Goal: Information Seeking & Learning: Learn about a topic

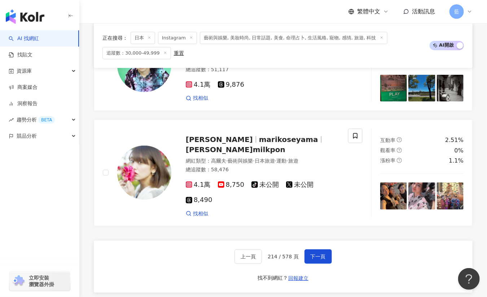
scroll to position [1319, 0]
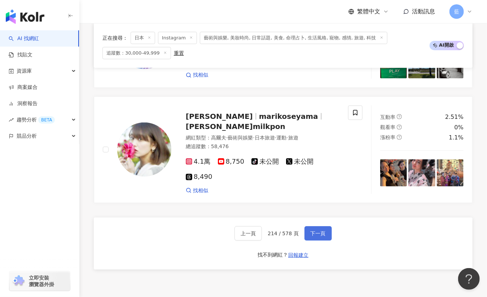
click at [320, 228] on button "下一頁" at bounding box center [318, 233] width 27 height 14
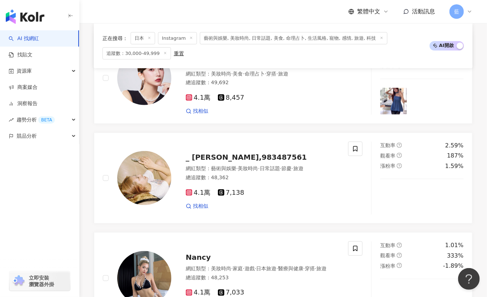
scroll to position [264, 0]
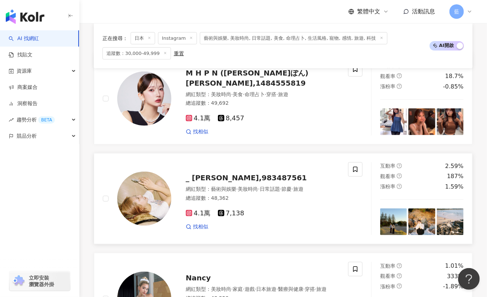
drag, startPoint x: 238, startPoint y: 179, endPoint x: 217, endPoint y: 185, distance: 22.0
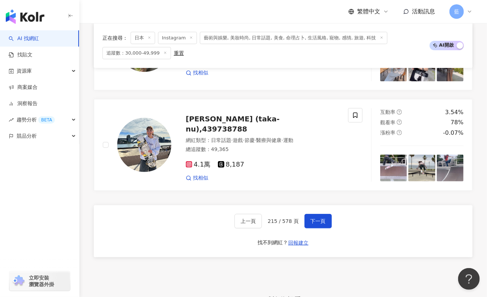
scroll to position [1238, 0]
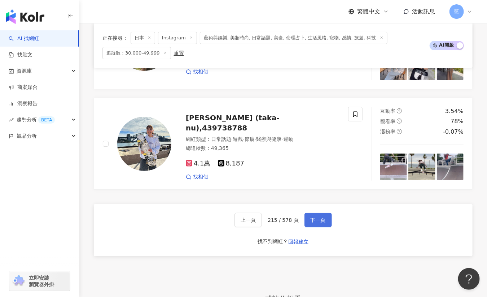
click at [315, 213] on button "下一頁" at bounding box center [318, 220] width 27 height 14
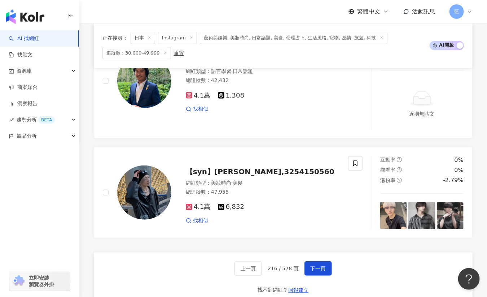
scroll to position [1358, 0]
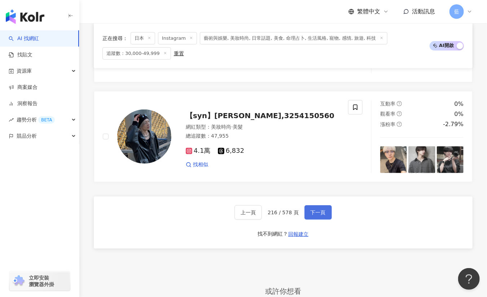
click at [311, 209] on span "下一頁" at bounding box center [318, 212] width 15 height 6
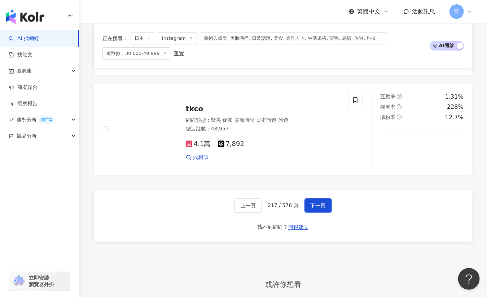
scroll to position [1335, 0]
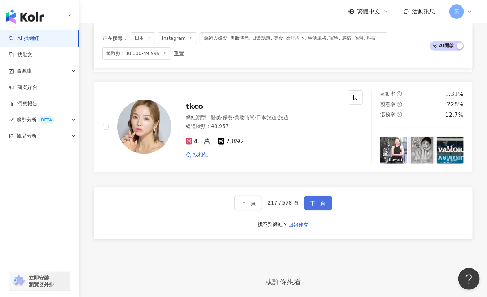
click at [322, 209] on button "下一頁" at bounding box center [318, 203] width 27 height 14
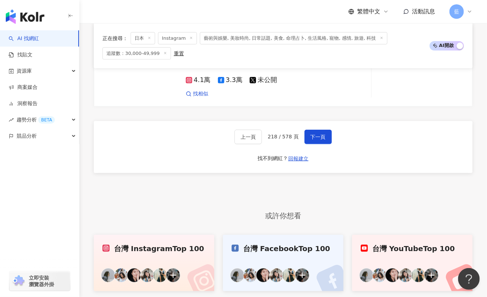
scroll to position [1404, 0]
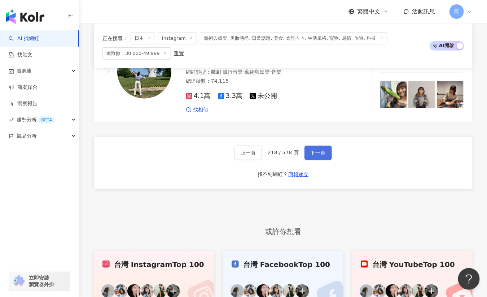
click at [318, 150] on span "下一頁" at bounding box center [318, 153] width 15 height 6
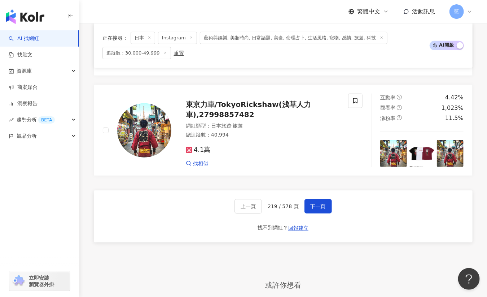
scroll to position [1337, 0]
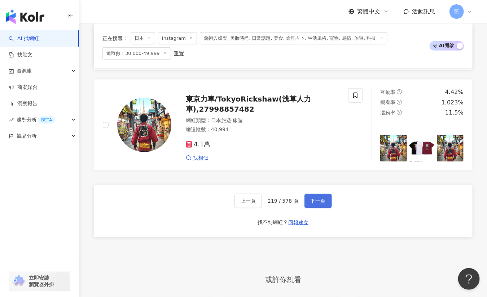
click at [318, 201] on span "下一頁" at bounding box center [318, 201] width 15 height 6
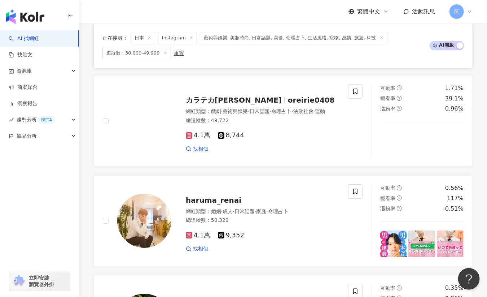
scroll to position [1167, 0]
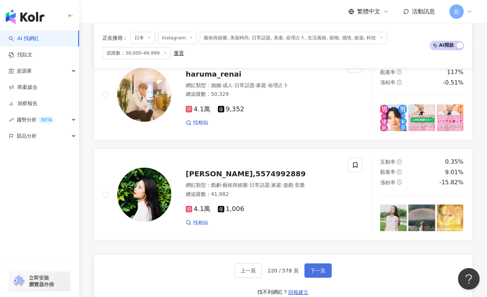
click at [314, 273] on span "下一頁" at bounding box center [318, 270] width 15 height 6
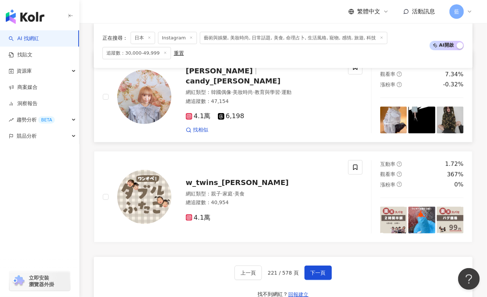
scroll to position [1247, 0]
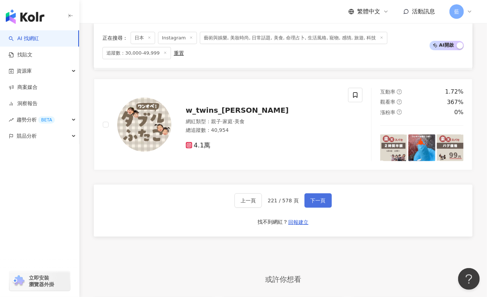
drag, startPoint x: 310, startPoint y: 201, endPoint x: 307, endPoint y: 196, distance: 5.7
click at [311, 201] on span "下一頁" at bounding box center [318, 200] width 15 height 6
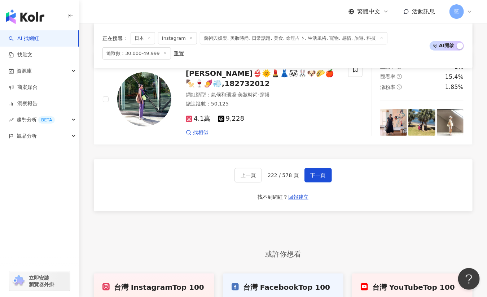
scroll to position [1357, 0]
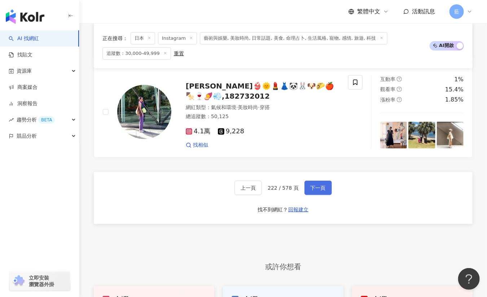
click at [319, 187] on span "下一頁" at bounding box center [318, 188] width 15 height 6
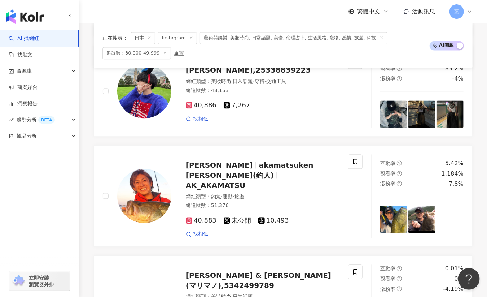
scroll to position [1250, 0]
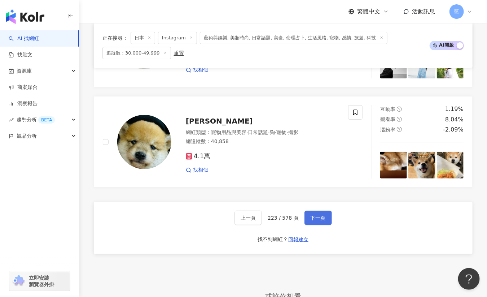
click at [320, 215] on span "下一頁" at bounding box center [318, 218] width 15 height 6
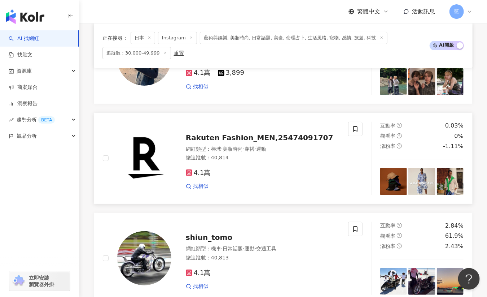
scroll to position [1300, 0]
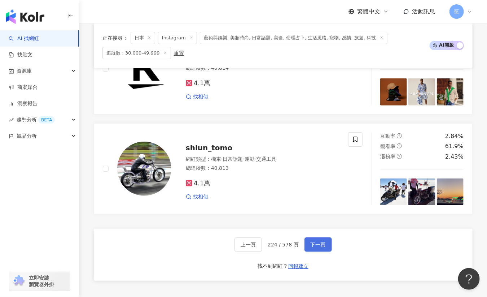
click at [323, 241] on span "下一頁" at bounding box center [318, 244] width 15 height 6
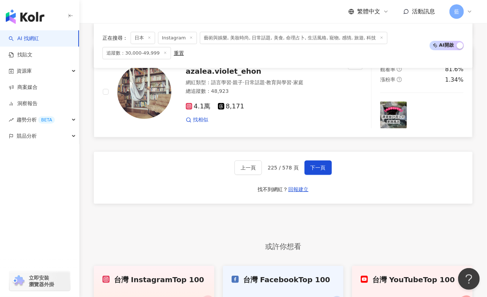
scroll to position [1245, 0]
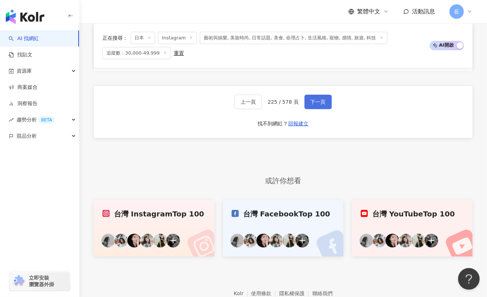
click at [312, 99] on span "下一頁" at bounding box center [318, 102] width 15 height 6
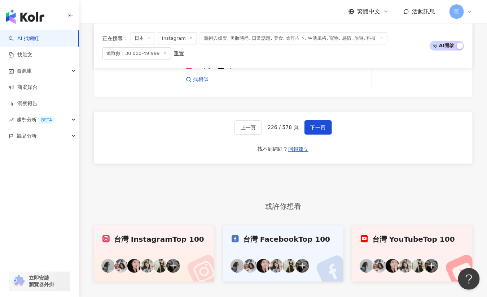
scroll to position [1368, 0]
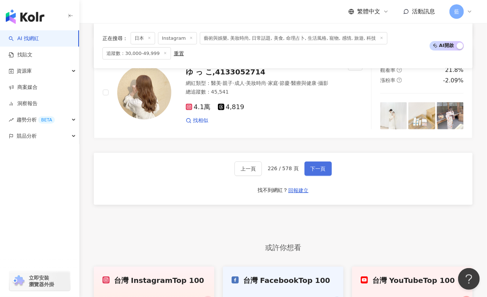
click at [311, 169] on span "下一頁" at bounding box center [318, 169] width 15 height 6
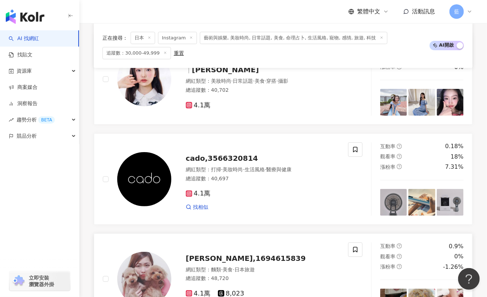
scroll to position [1286, 0]
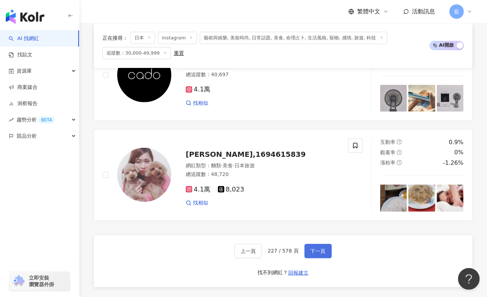
click at [319, 254] on span "下一頁" at bounding box center [318, 251] width 15 height 6
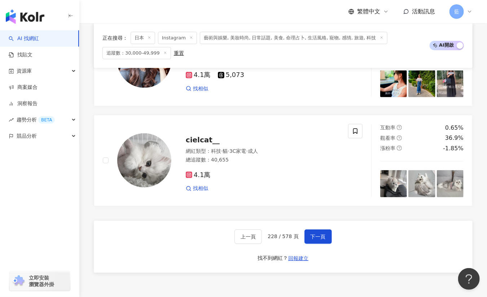
scroll to position [1313, 0]
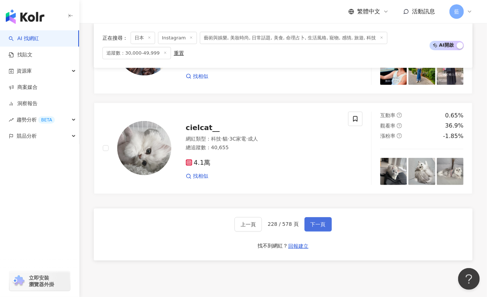
click at [326, 220] on button "下一頁" at bounding box center [318, 224] width 27 height 14
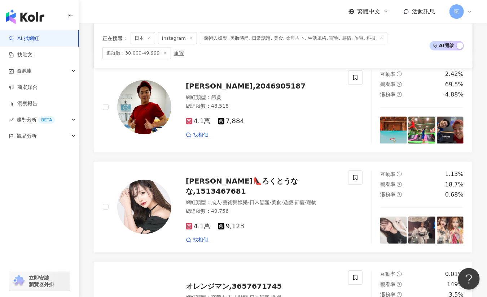
scroll to position [1213, 0]
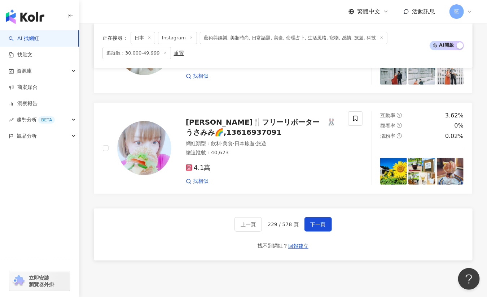
click at [164, 219] on div "上一頁 229 / 578 頁 下一頁 找不到網紅？ 回報建立" at bounding box center [283, 234] width 379 height 52
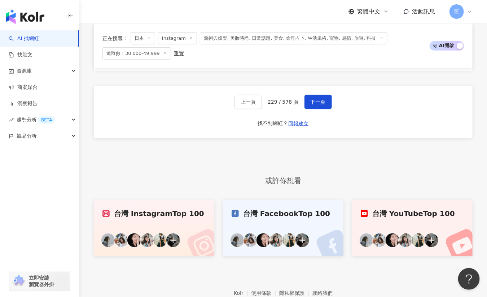
scroll to position [1305, 0]
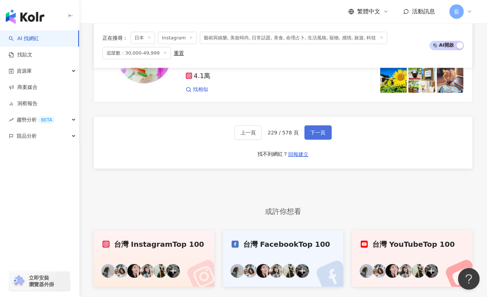
click at [322, 135] on span "下一頁" at bounding box center [318, 133] width 15 height 6
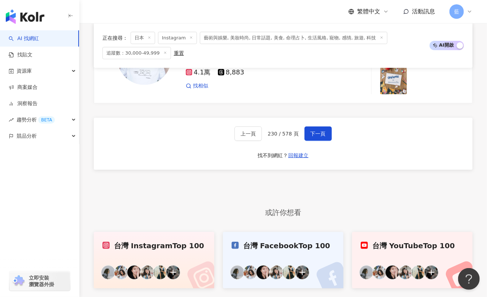
scroll to position [1348, 0]
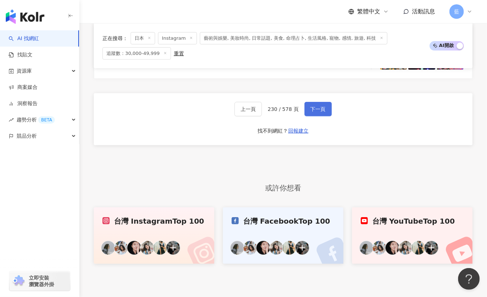
click at [314, 106] on span "下一頁" at bounding box center [318, 109] width 15 height 6
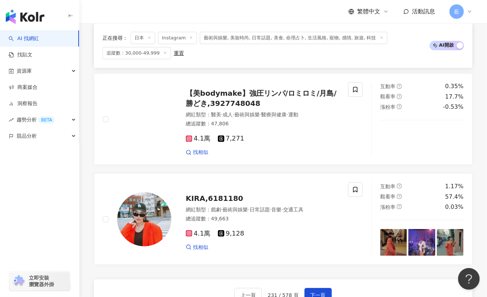
scroll to position [1345, 0]
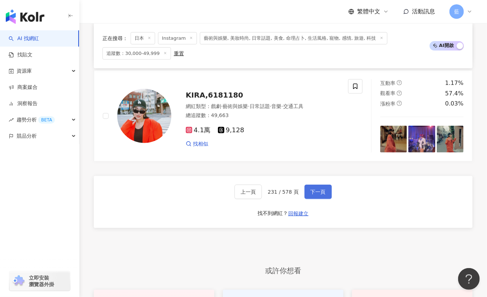
click at [313, 194] on span "下一頁" at bounding box center [318, 192] width 15 height 6
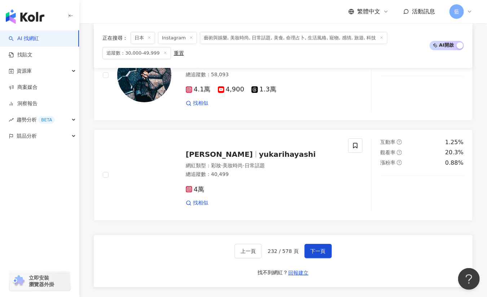
scroll to position [1233, 0]
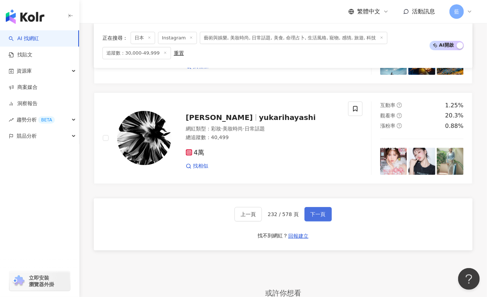
click at [322, 211] on span "下一頁" at bounding box center [318, 214] width 15 height 6
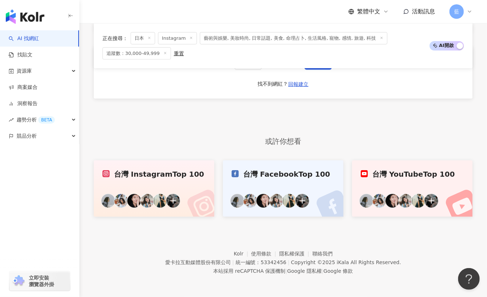
scroll to position [1404, 0]
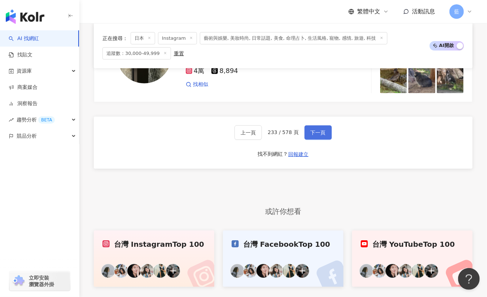
click at [323, 135] on span "下一頁" at bounding box center [318, 133] width 15 height 6
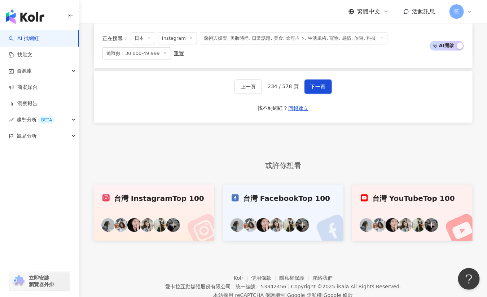
scroll to position [1411, 0]
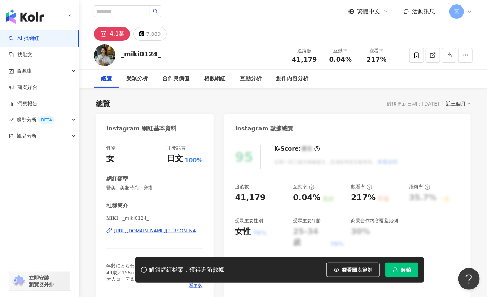
click at [175, 229] on div "https://www.instagram.com/_miki0124_/" at bounding box center [158, 230] width 89 height 6
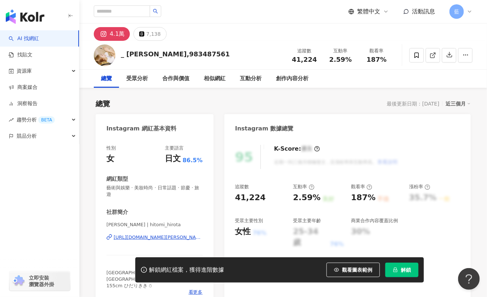
click at [162, 237] on div "https://www.instagram.com/hitomi_hirota/" at bounding box center [158, 237] width 89 height 6
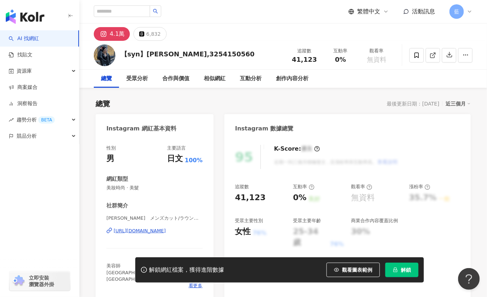
click at [166, 229] on div "https://www.instagram.com/_k_ibuki_/" at bounding box center [140, 230] width 52 height 6
click at [164, 234] on div "いぶき　メンズカット/ラウンドマッシュ/メンズハイトーン/メンズ縮毛矯正 | _k_ibuki_ https://www.instagram.com/_k_…" at bounding box center [154, 236] width 96 height 42
click at [165, 232] on div "https://www.instagram.com/_k_ibuki_/" at bounding box center [140, 230] width 52 height 6
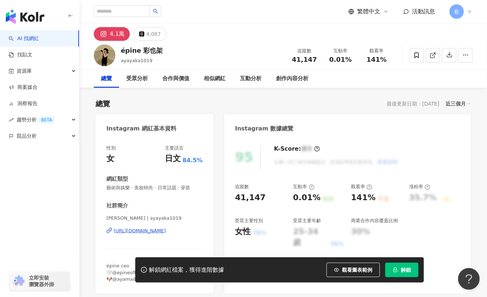
click at [166, 231] on div "https://www.instagram.com/ayayaka1019/" at bounding box center [140, 230] width 52 height 6
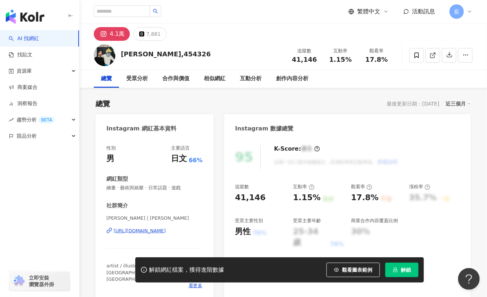
click at [161, 231] on div "https://www.instagram.com/junoson/" at bounding box center [140, 230] width 52 height 6
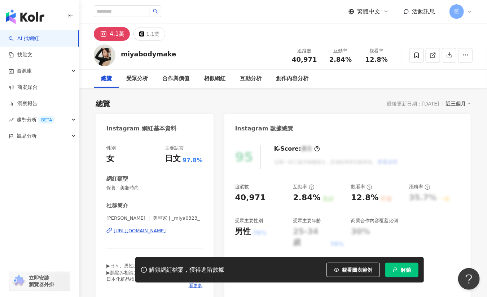
click at [166, 230] on div "https://www.instagram.com/_miya0323_/" at bounding box center [140, 230] width 52 height 6
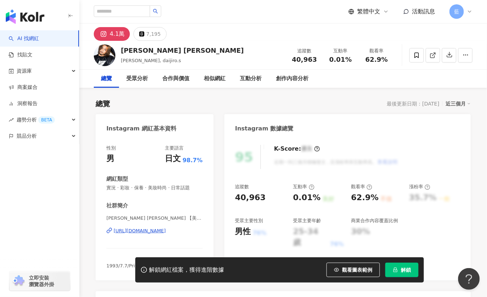
click at [166, 229] on div "[URL][DOMAIN_NAME]" at bounding box center [140, 230] width 52 height 6
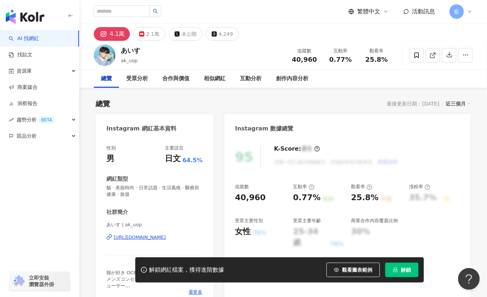
click at [166, 237] on div "[URL][DOMAIN_NAME]" at bounding box center [140, 237] width 52 height 6
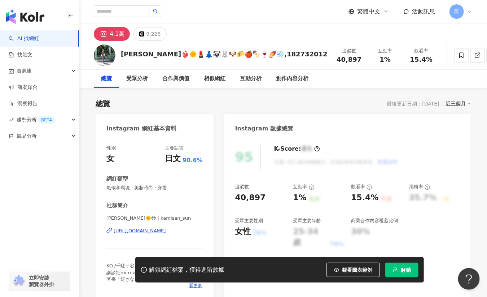
click at [166, 231] on div "[URL][DOMAIN_NAME]" at bounding box center [140, 230] width 52 height 6
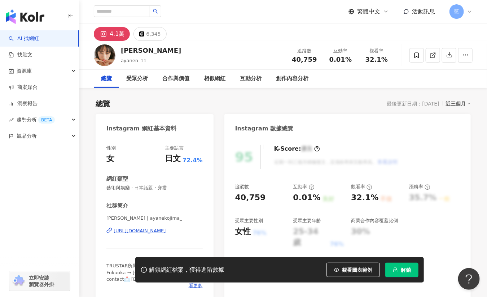
click at [166, 230] on div "https://www.instagram.com/ayanekojima_/" at bounding box center [140, 230] width 52 height 6
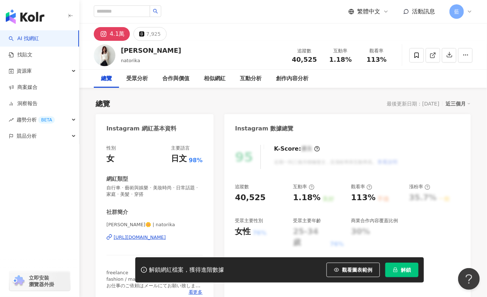
click at [143, 237] on div "https://www.instagram.com/natorika/" at bounding box center [140, 237] width 52 height 6
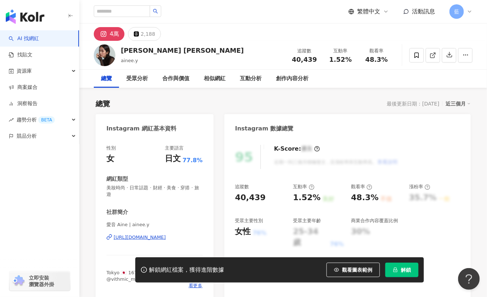
click at [159, 237] on div "https://www.instagram.com/ainee.y/" at bounding box center [140, 237] width 52 height 6
